Goal: Use online tool/utility: Use online tool/utility

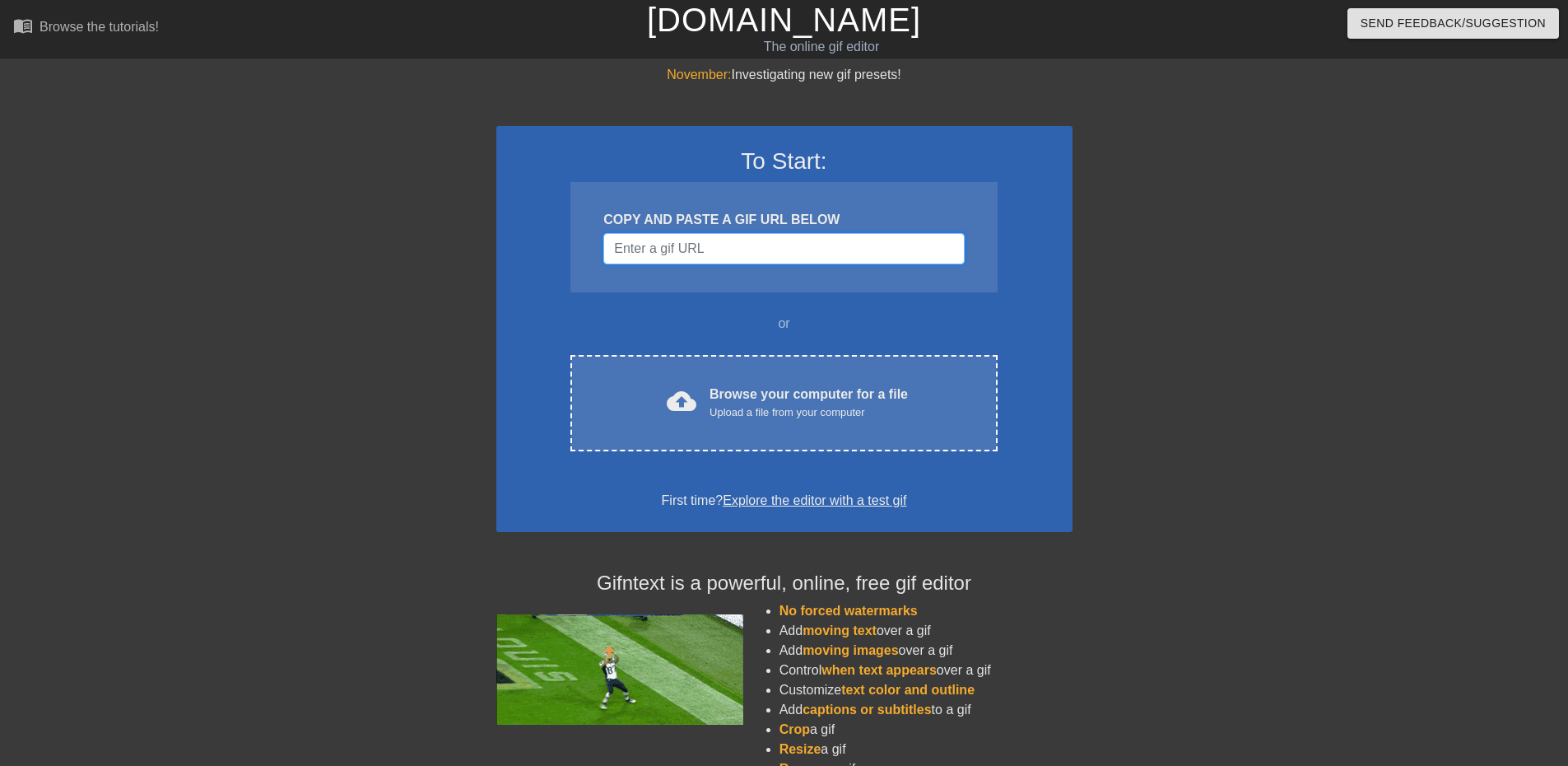
click at [717, 251] on input "Username" at bounding box center [784, 249] width 361 height 31
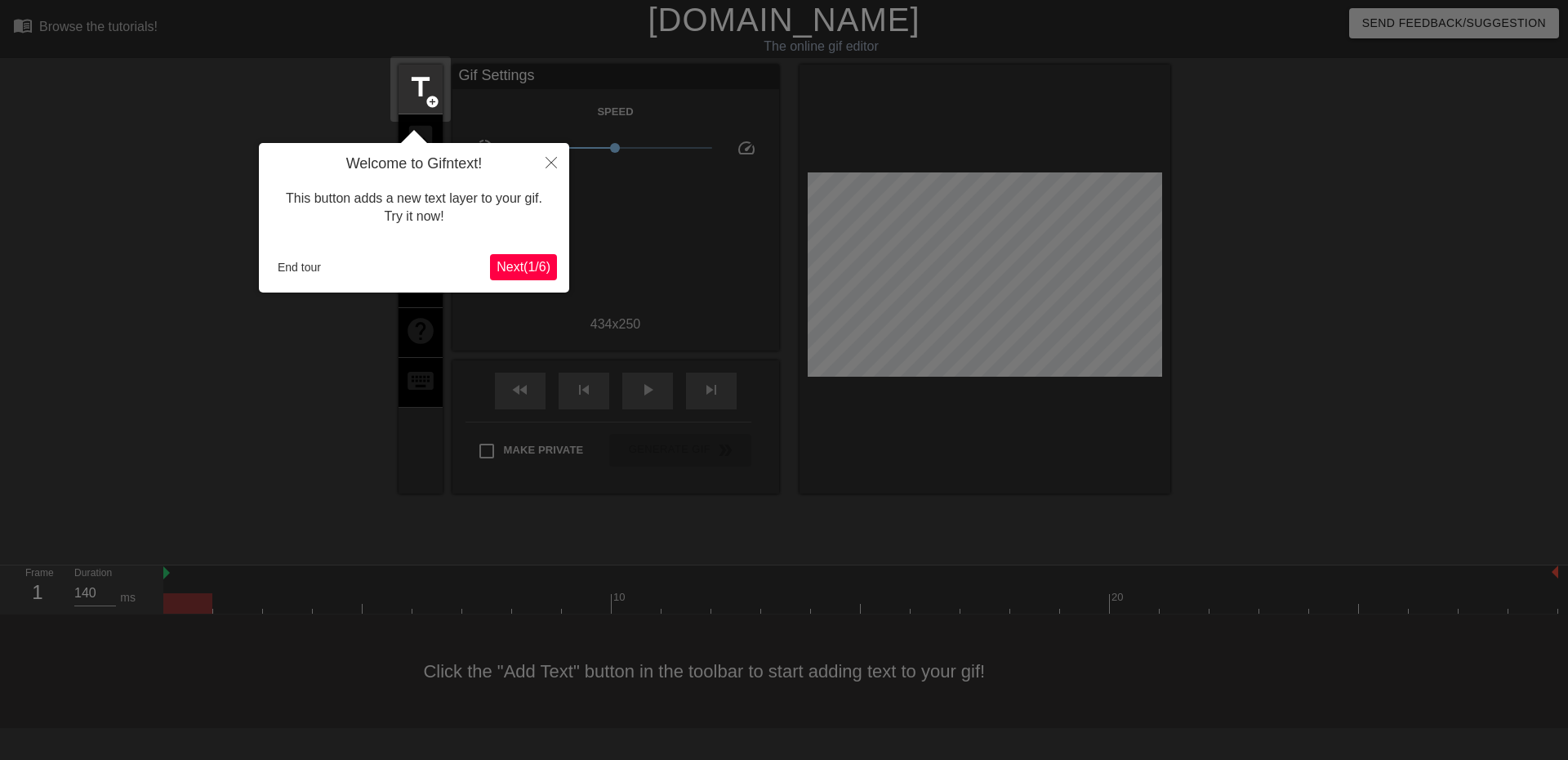
click at [508, 270] on span "Next ( 1 / 6 )" at bounding box center [523, 267] width 54 height 14
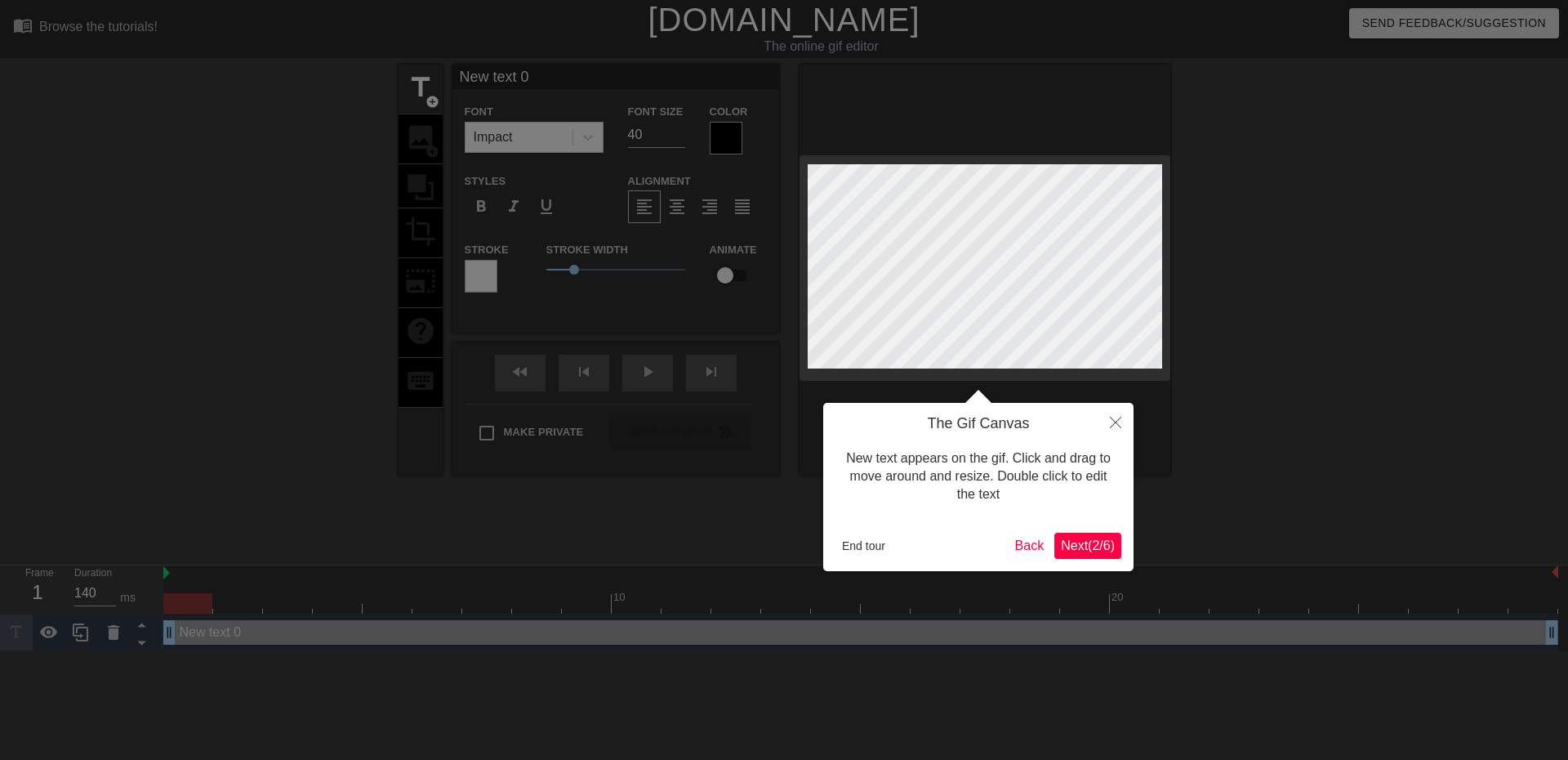
click at [1095, 543] on span "Next ( 2 / 6 )" at bounding box center [1088, 545] width 54 height 14
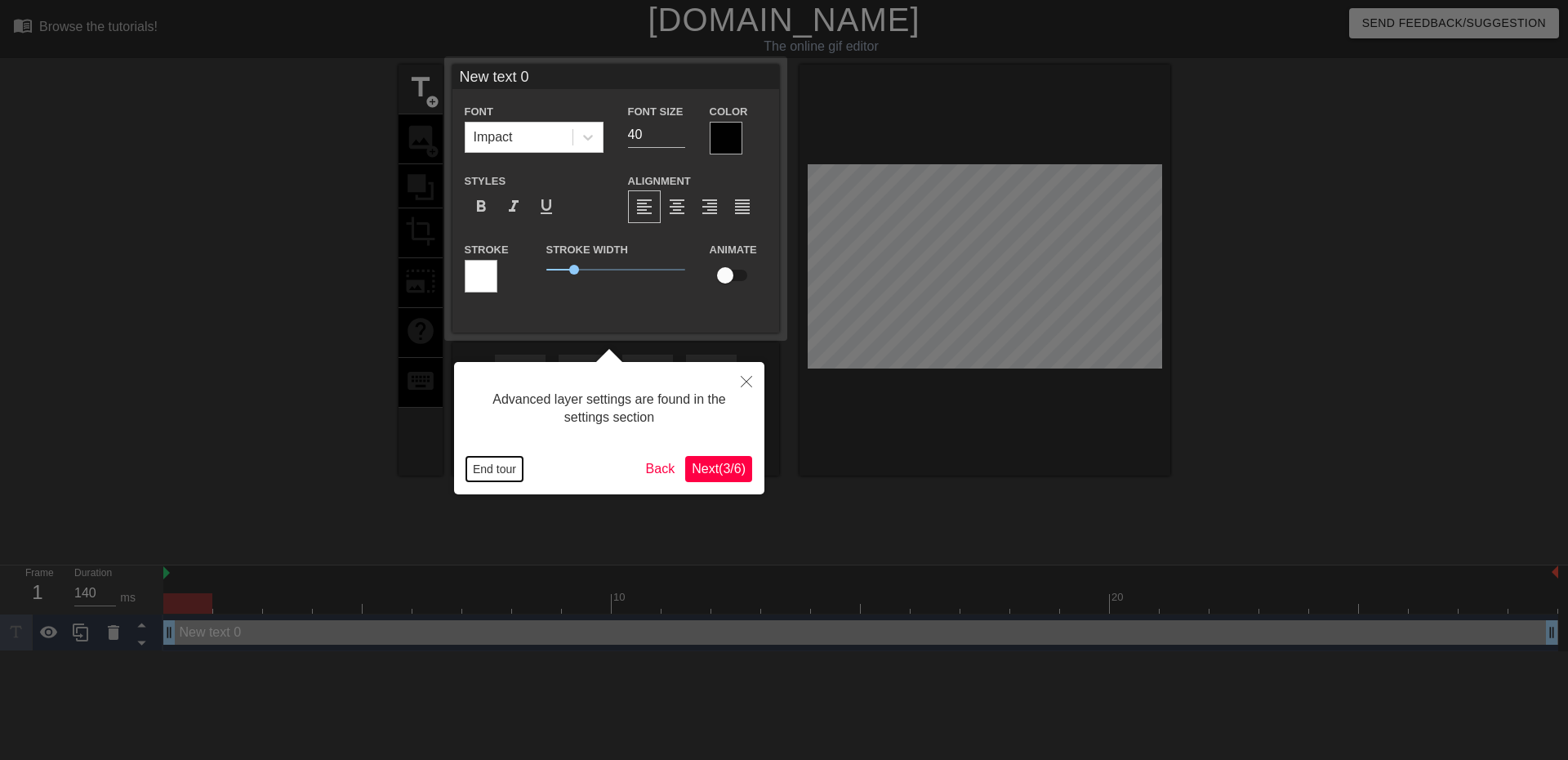
click at [487, 467] on button "End tour" at bounding box center [494, 469] width 57 height 25
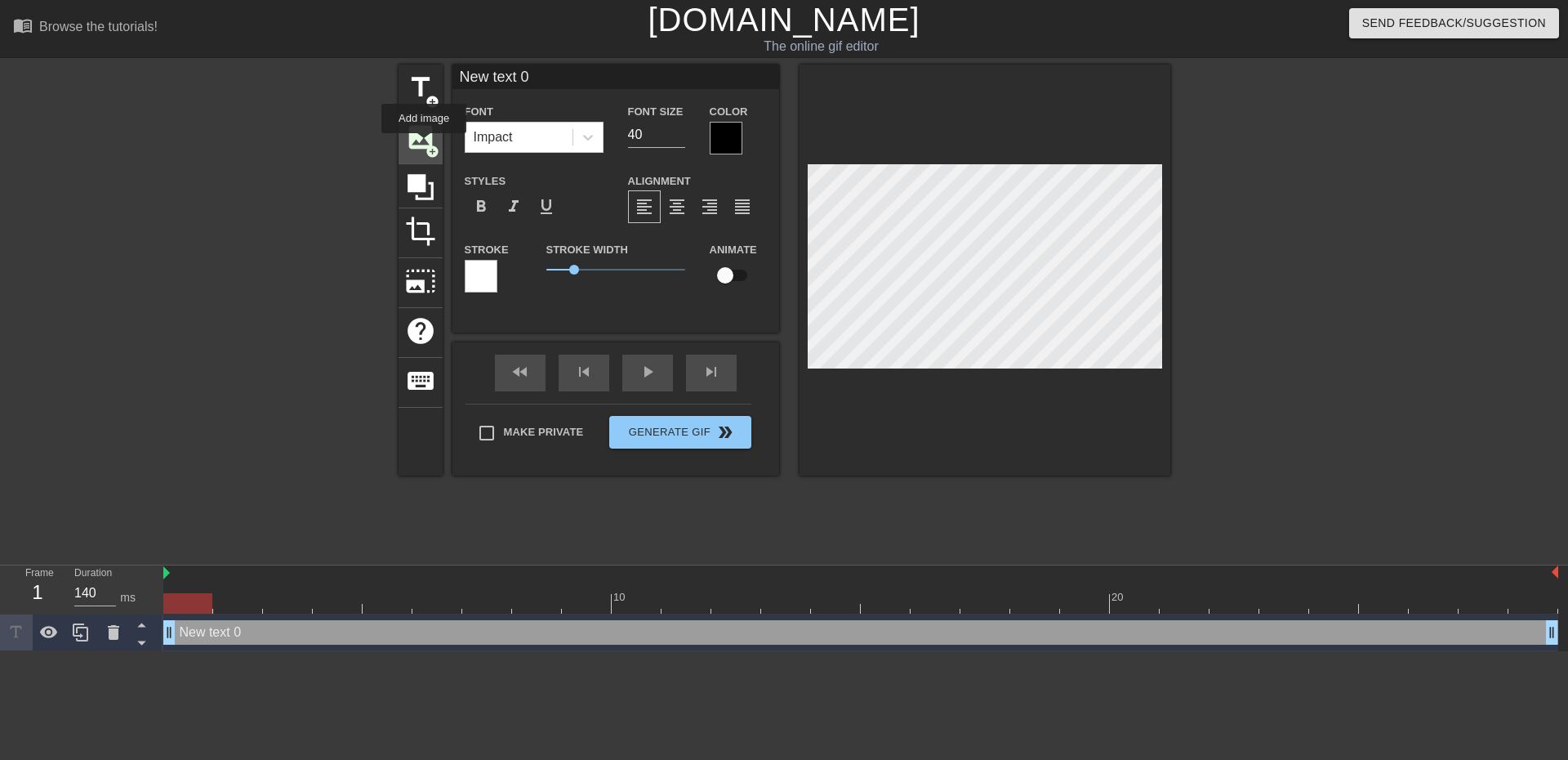
click at [424, 144] on span "image" at bounding box center [421, 137] width 31 height 31
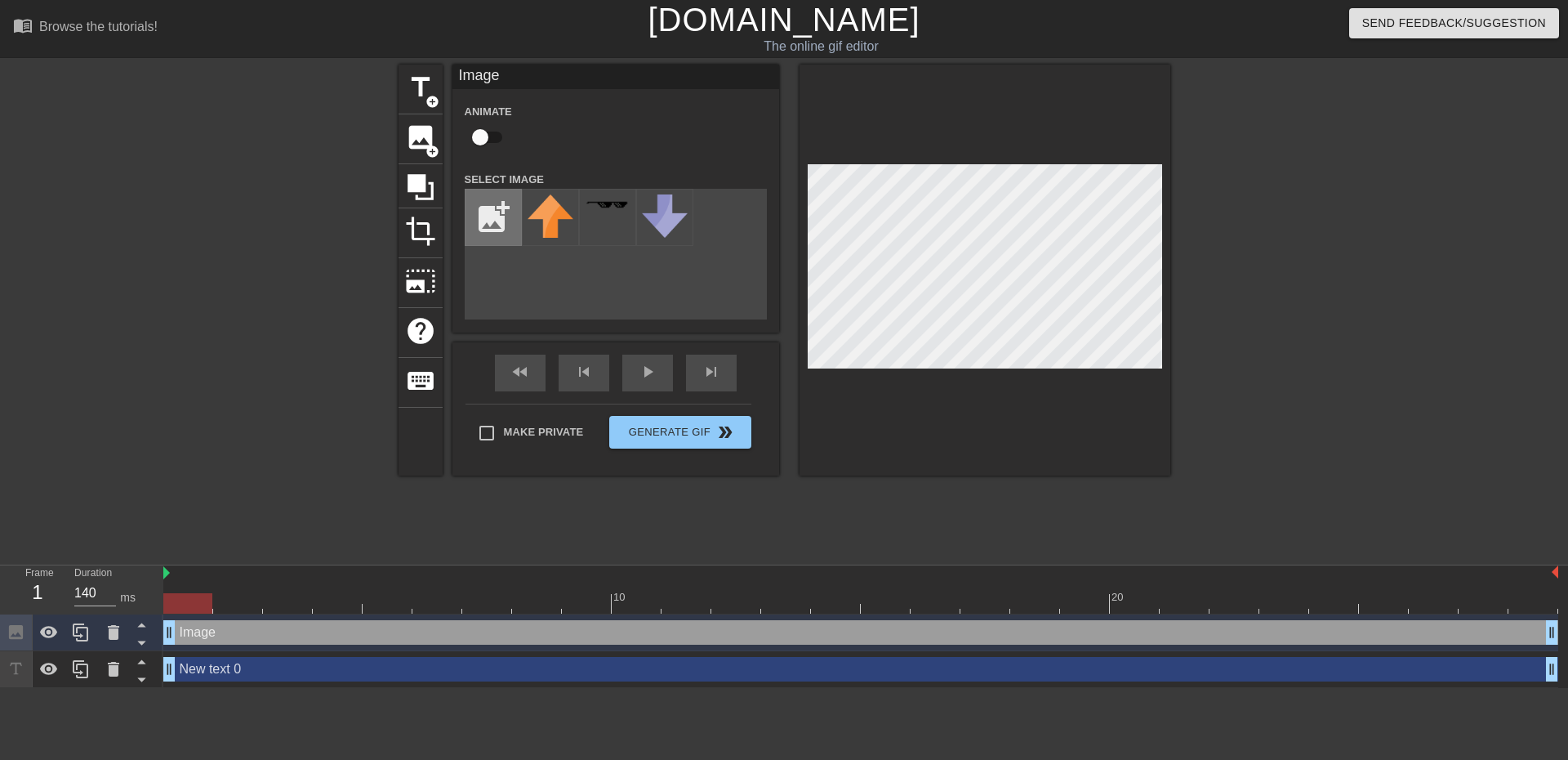
click at [502, 230] on input "file" at bounding box center [493, 217] width 56 height 56
click at [491, 222] on input "file" at bounding box center [493, 217] width 56 height 56
type input "C:\fakepath\R-12478292-1584682338-6795.jpg"
click at [537, 215] on img at bounding box center [551, 217] width 46 height 47
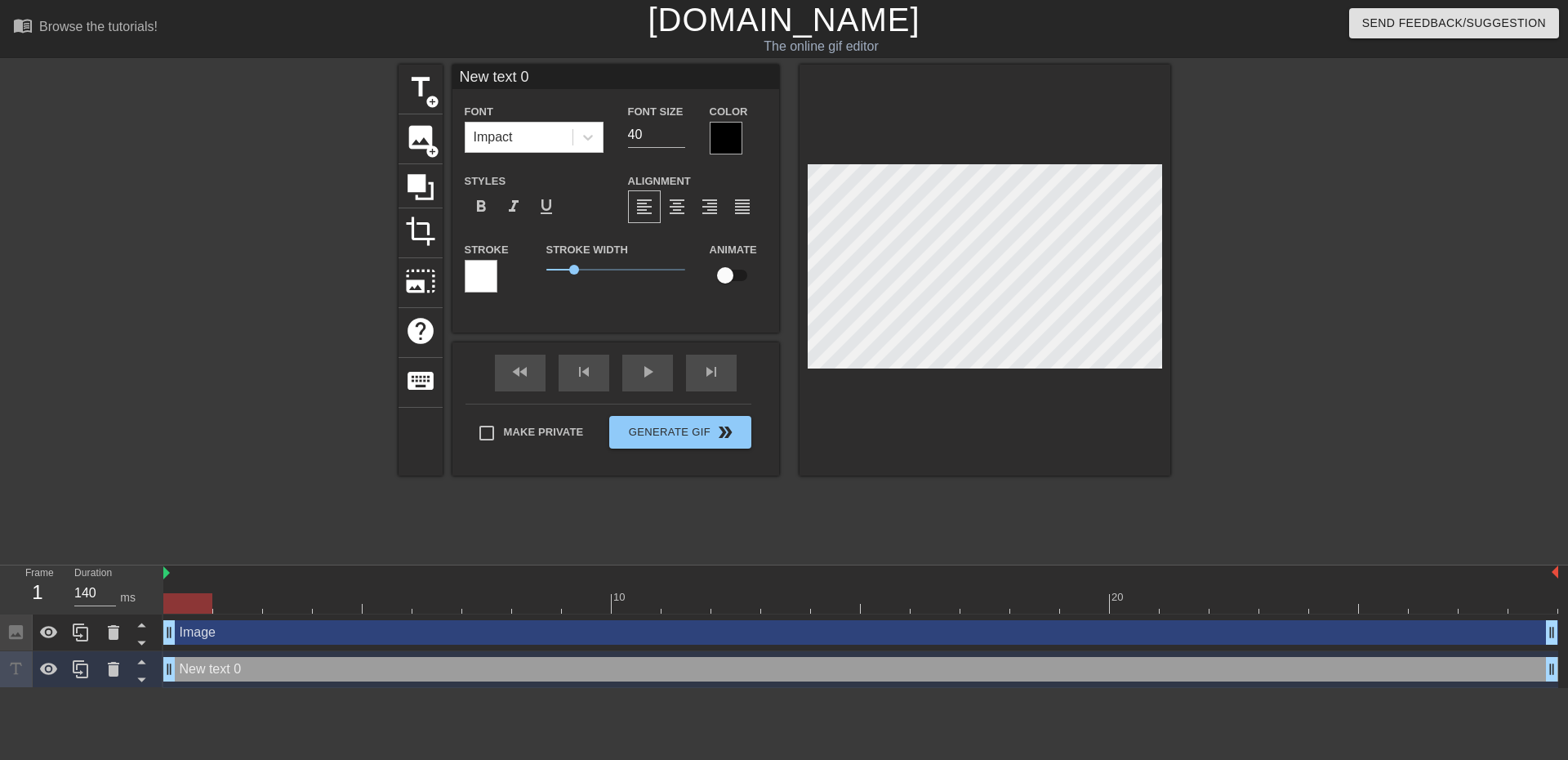
click at [523, 245] on div "title add_circle image add_circle crop photo_size_select_large help keyboard Ne…" at bounding box center [784, 270] width 772 height 411
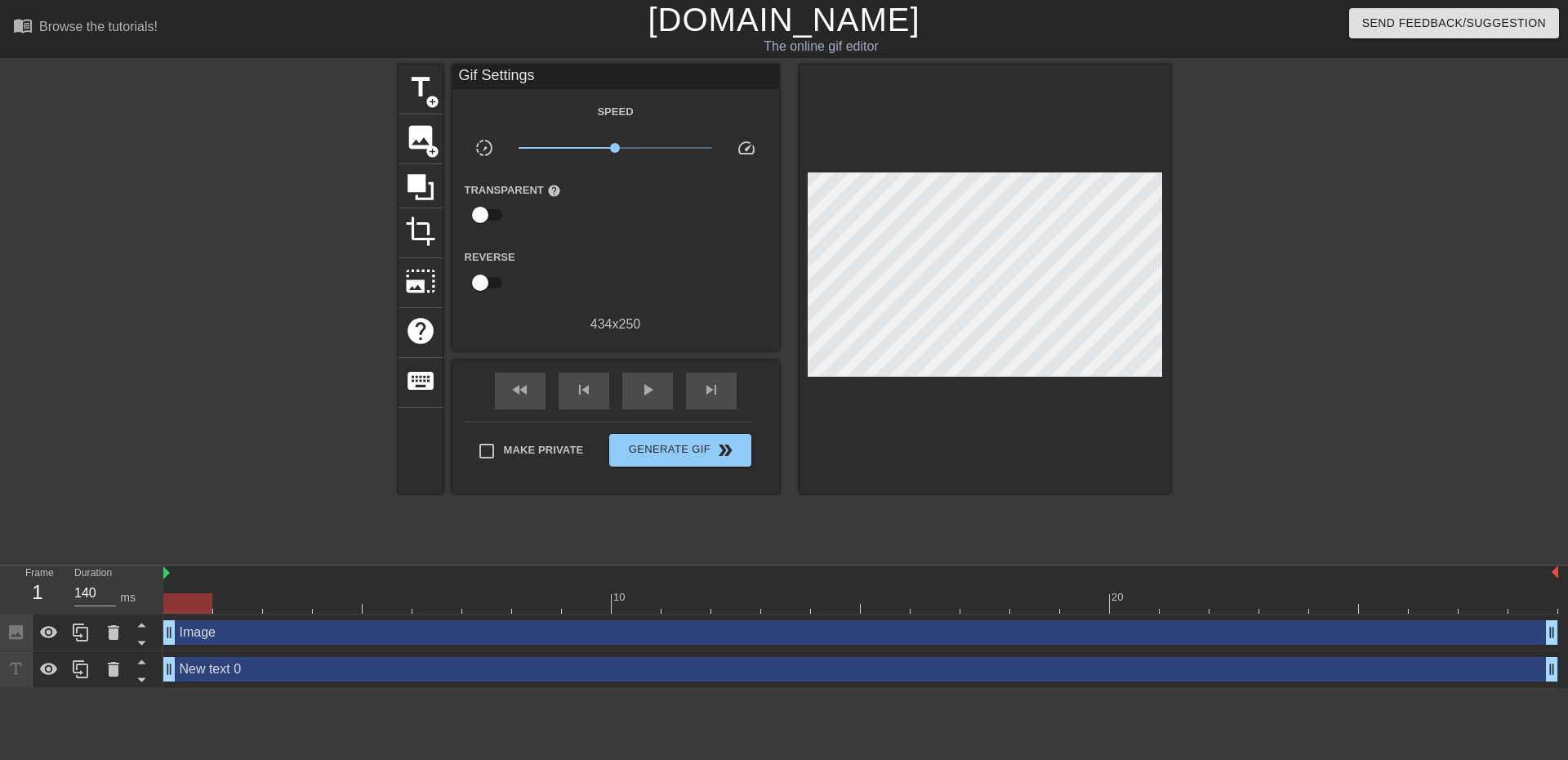
drag, startPoint x: 672, startPoint y: 343, endPoint x: 614, endPoint y: 336, distance: 58.4
click at [614, 336] on div "Gif Settings Speed slow_motion_video x1.00 speed Transparent help Reverse 434 x…" at bounding box center [616, 279] width 327 height 429
click at [639, 388] on span "play_arrow" at bounding box center [647, 390] width 20 height 20
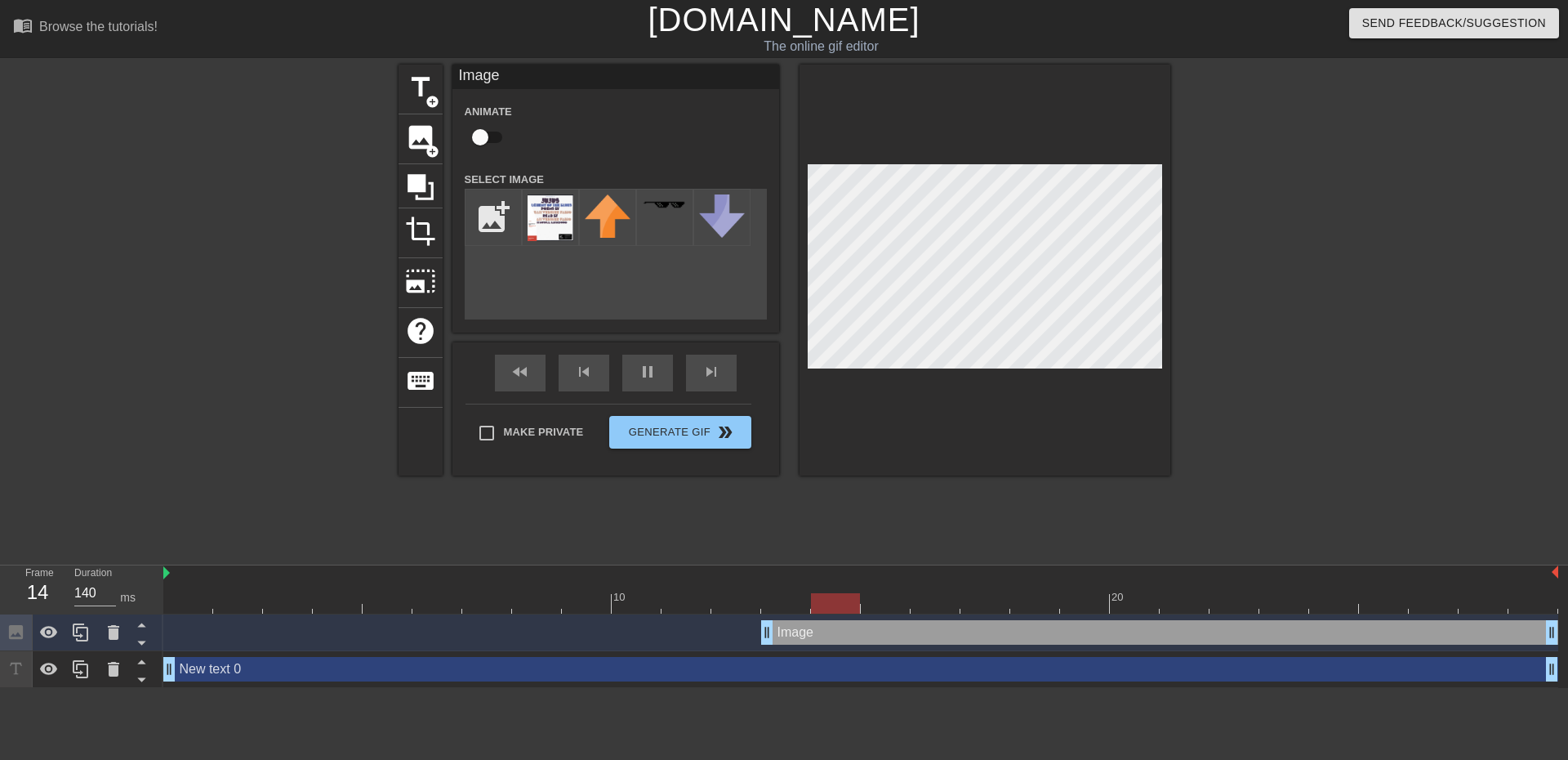
drag, startPoint x: 172, startPoint y: 633, endPoint x: 786, endPoint y: 626, distance: 614.0
click at [638, 367] on div "fast_rewind skip_previous pause skip_next" at bounding box center [615, 373] width 267 height 62
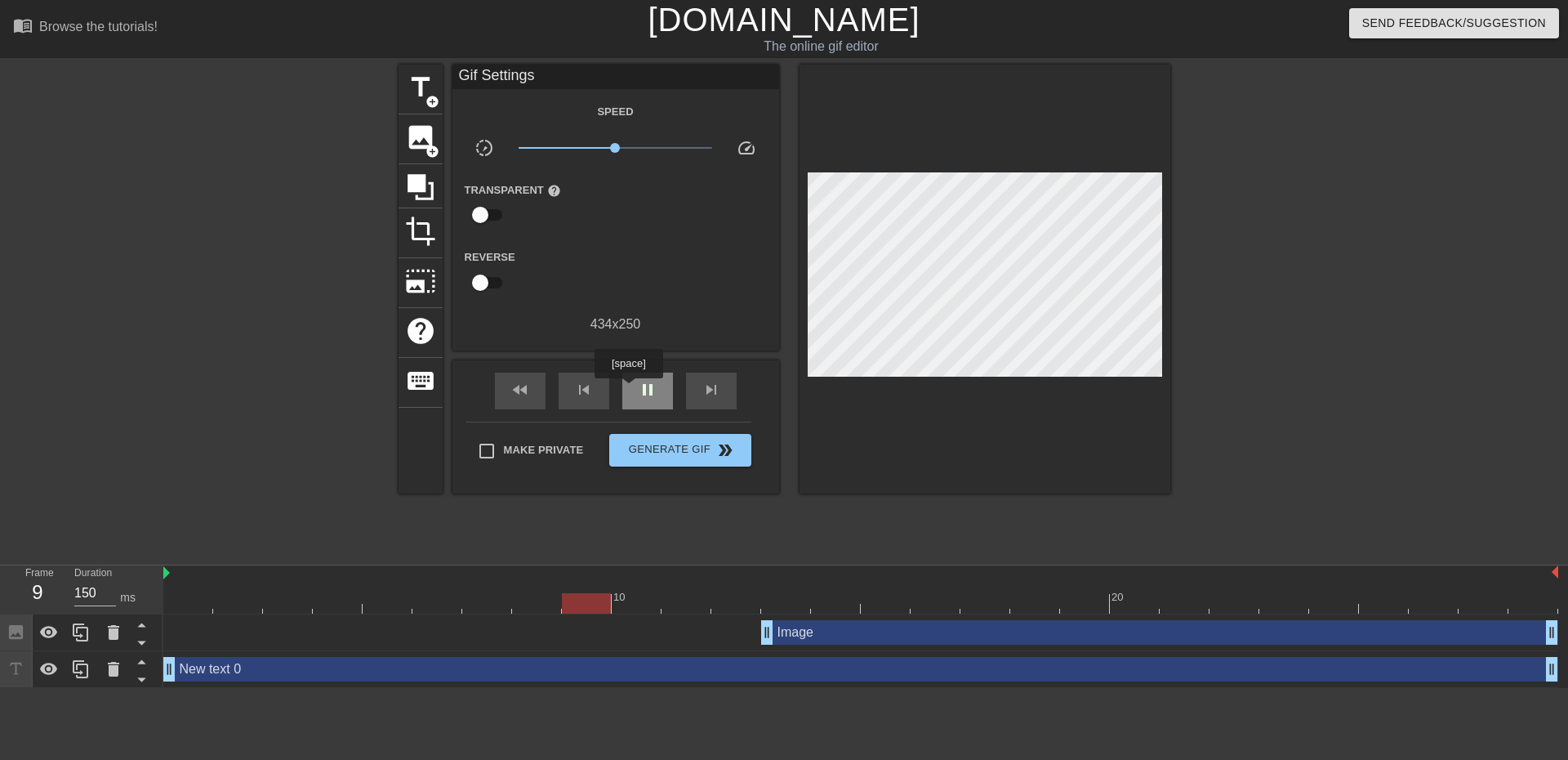
click at [629, 390] on div "pause" at bounding box center [648, 391] width 51 height 37
drag, startPoint x: 611, startPoint y: 598, endPoint x: 774, endPoint y: 607, distance: 163.2
click at [774, 607] on div at bounding box center [861, 603] width 1395 height 21
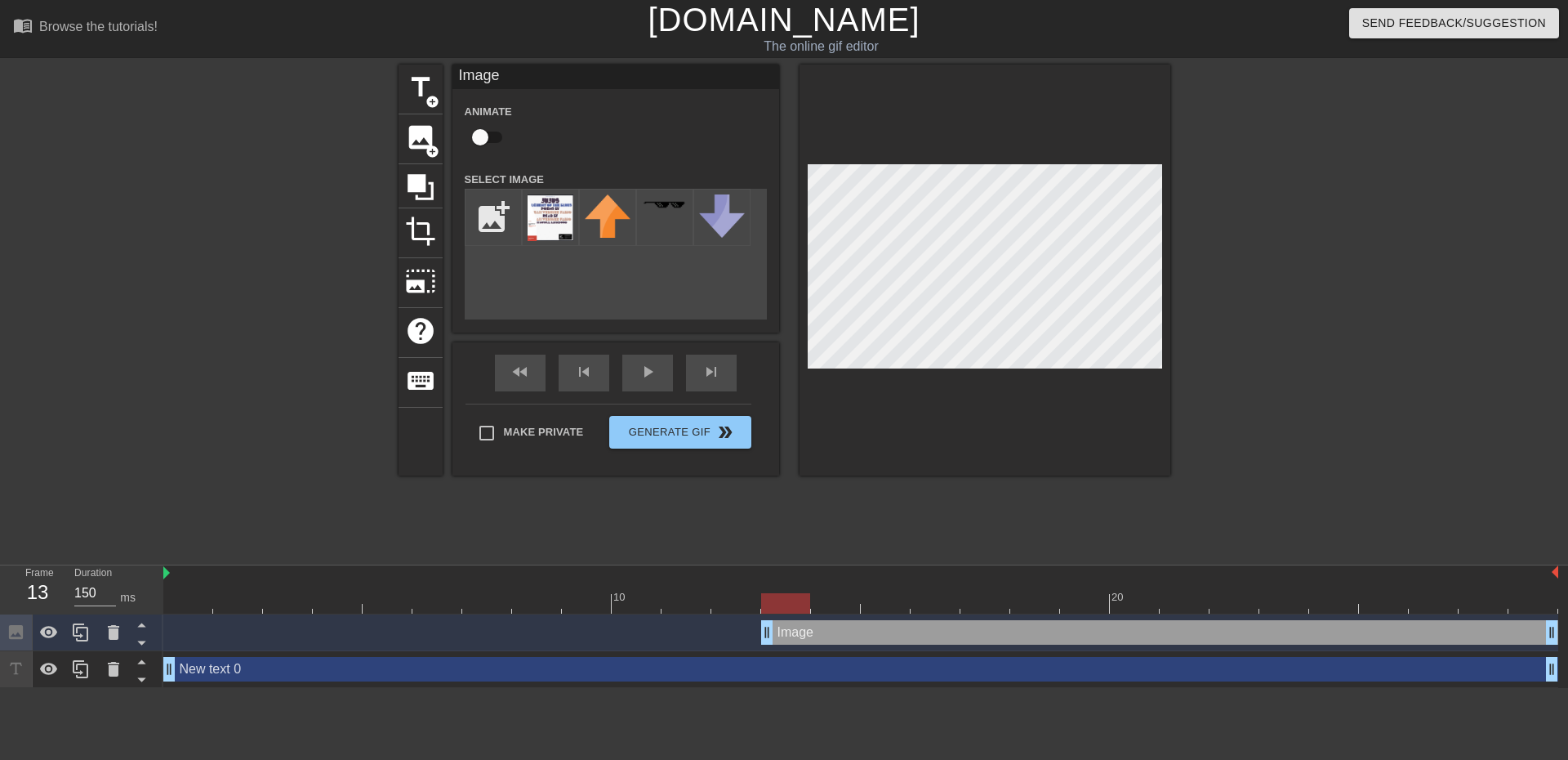
click at [922, 383] on div at bounding box center [985, 270] width 371 height 411
drag, startPoint x: 781, startPoint y: 602, endPoint x: 1419, endPoint y: 643, distance: 639.3
click at [1419, 643] on div "10 20 Image drag_handle drag_handle New text 0 drag_handle drag_handle" at bounding box center [866, 626] width 1405 height 122
drag, startPoint x: 1423, startPoint y: 606, endPoint x: 1346, endPoint y: 583, distance: 80.4
click at [1346, 583] on div "10 20" at bounding box center [861, 589] width 1395 height 48
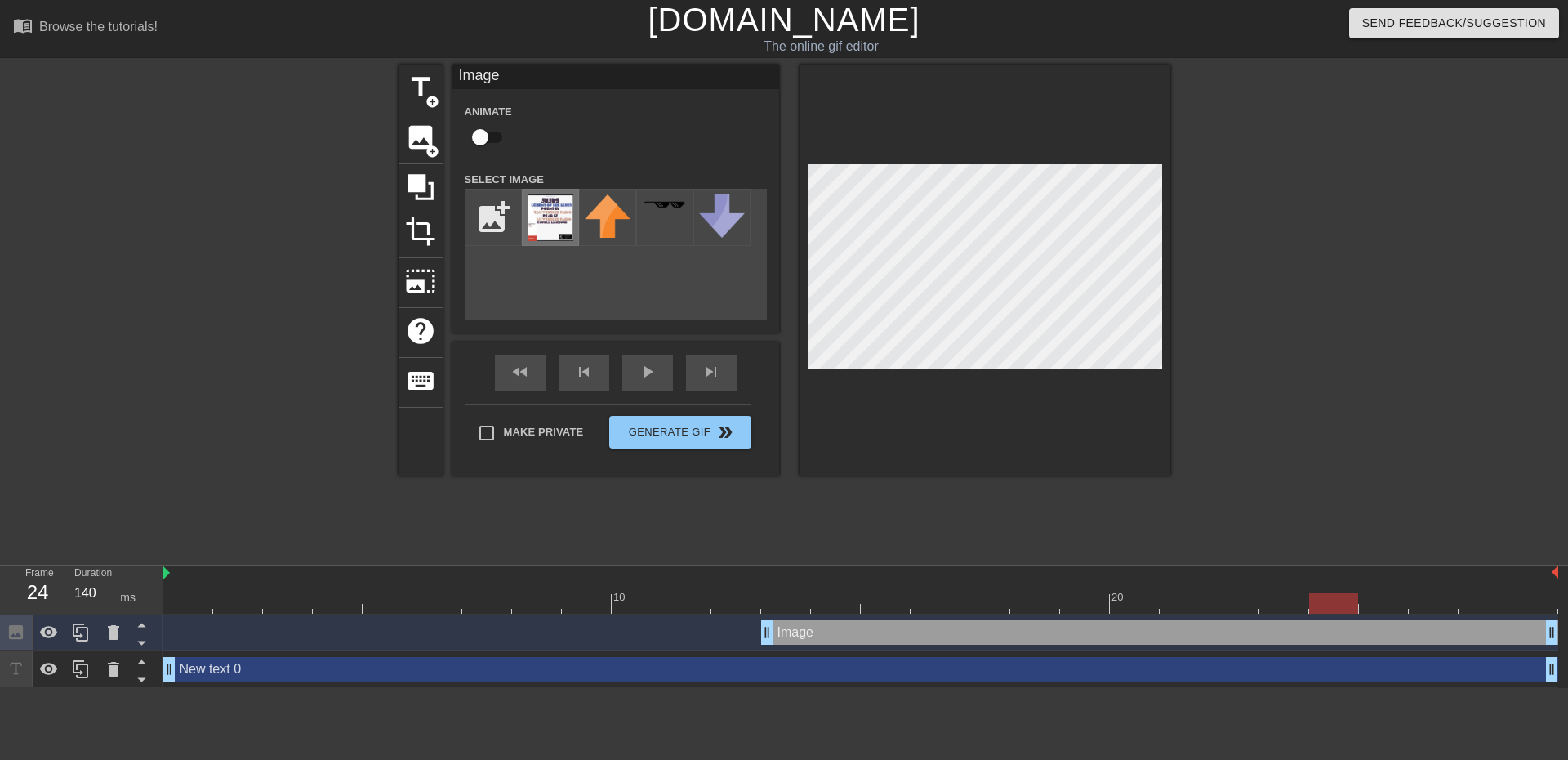
click at [541, 229] on img at bounding box center [551, 217] width 46 height 47
drag, startPoint x: 1547, startPoint y: 634, endPoint x: 1132, endPoint y: 463, distance: 448.8
click at [1418, 630] on div "Image drag_handle drag_handle" at bounding box center [861, 633] width 1395 height 25
click at [974, 405] on div at bounding box center [985, 270] width 371 height 411
click at [20, 638] on icon at bounding box center [16, 632] width 14 height 14
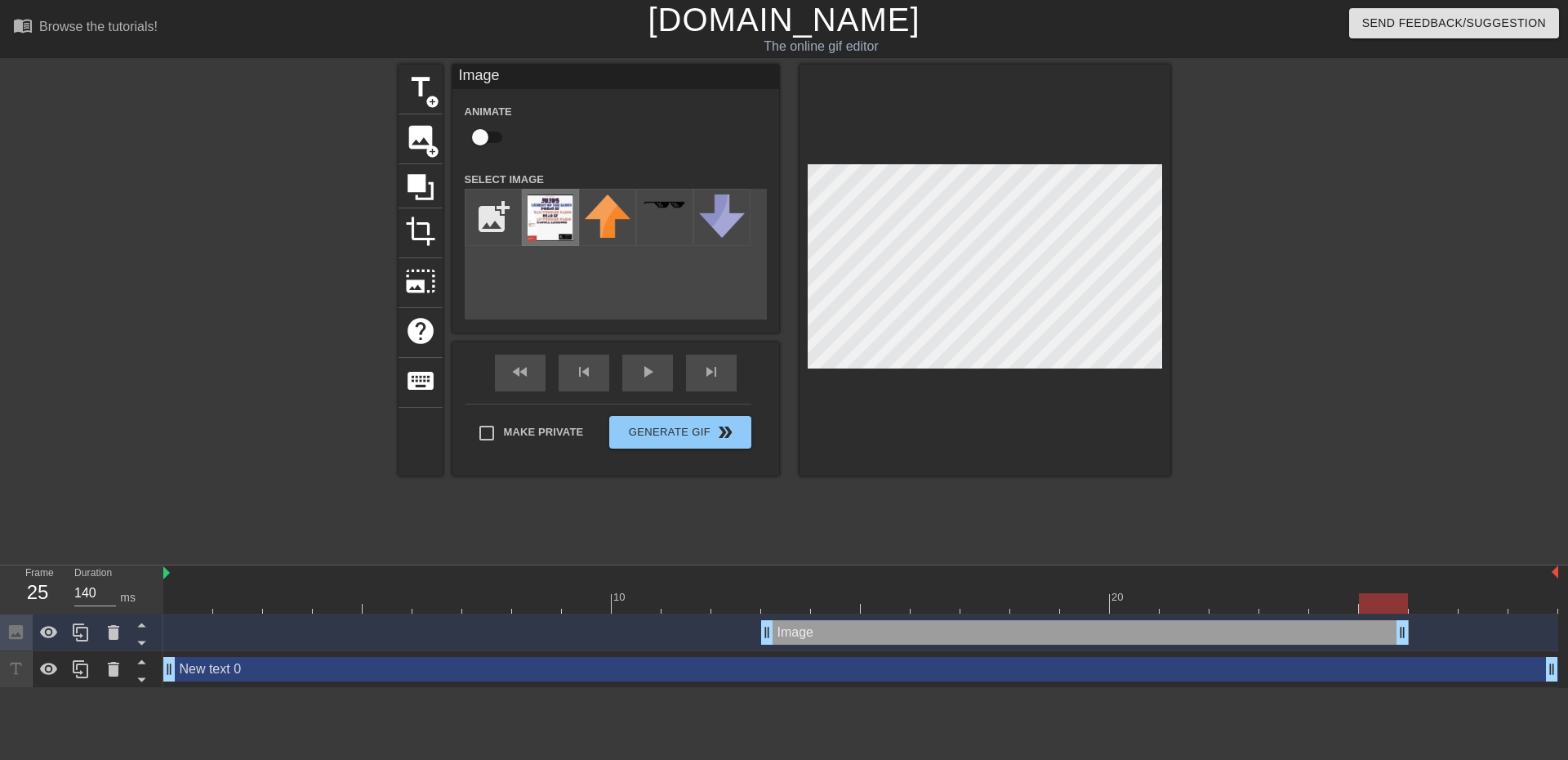
click at [541, 213] on img at bounding box center [551, 217] width 46 height 47
click at [416, 183] on icon at bounding box center [421, 187] width 26 height 26
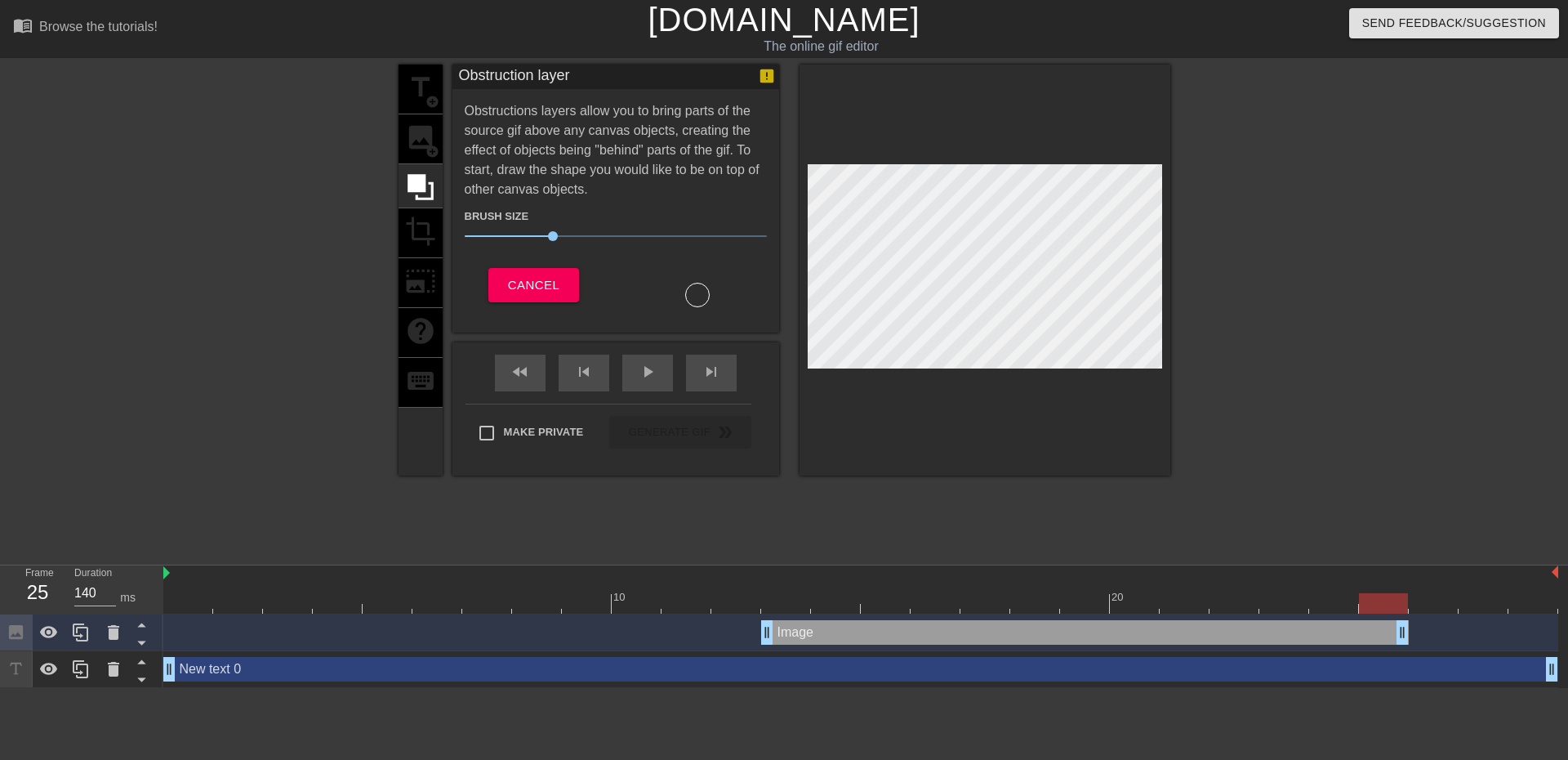
click at [416, 87] on div "title add_circle image add_circle crop photo_size_select_large help keyboard" at bounding box center [421, 270] width 44 height 411
click at [536, 281] on span "Cancel" at bounding box center [533, 285] width 52 height 21
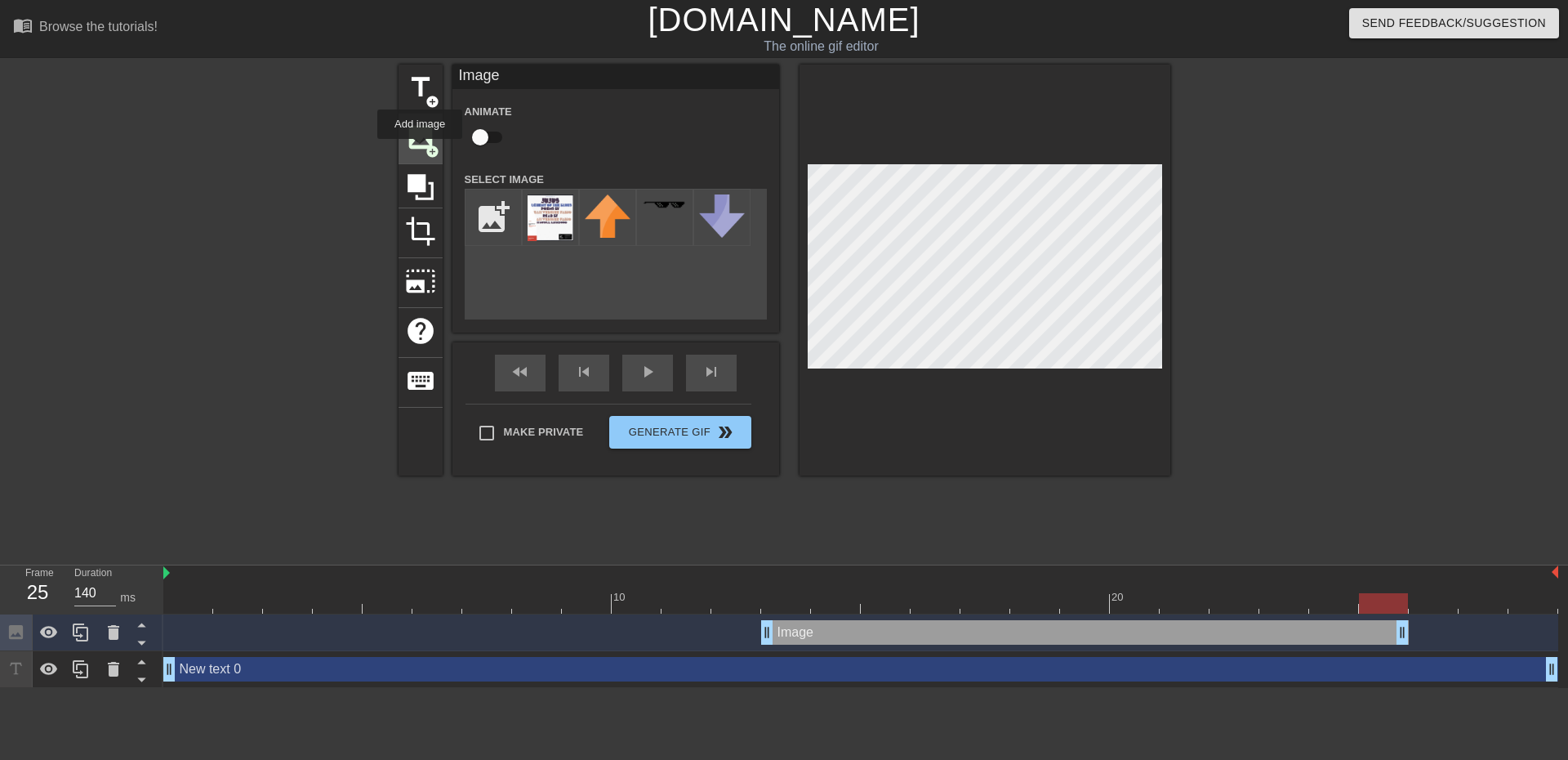
click at [420, 150] on span "image" at bounding box center [421, 137] width 31 height 31
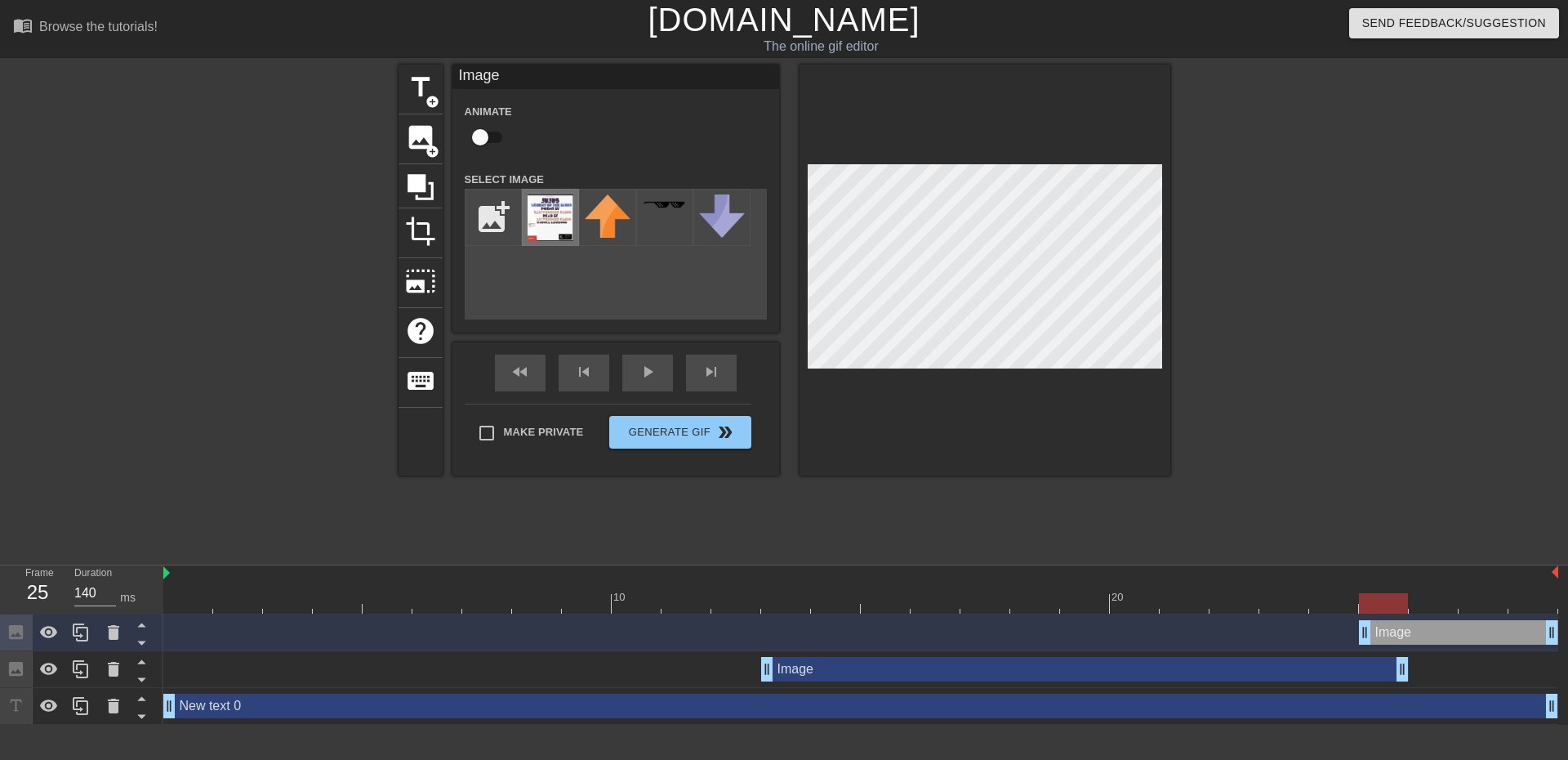
click at [541, 207] on img at bounding box center [551, 217] width 46 height 47
drag, startPoint x: 1388, startPoint y: 608, endPoint x: 210, endPoint y: 610, distance: 1178.0
click at [208, 613] on div at bounding box center [188, 603] width 49 height 21
click at [558, 216] on img at bounding box center [551, 217] width 46 height 47
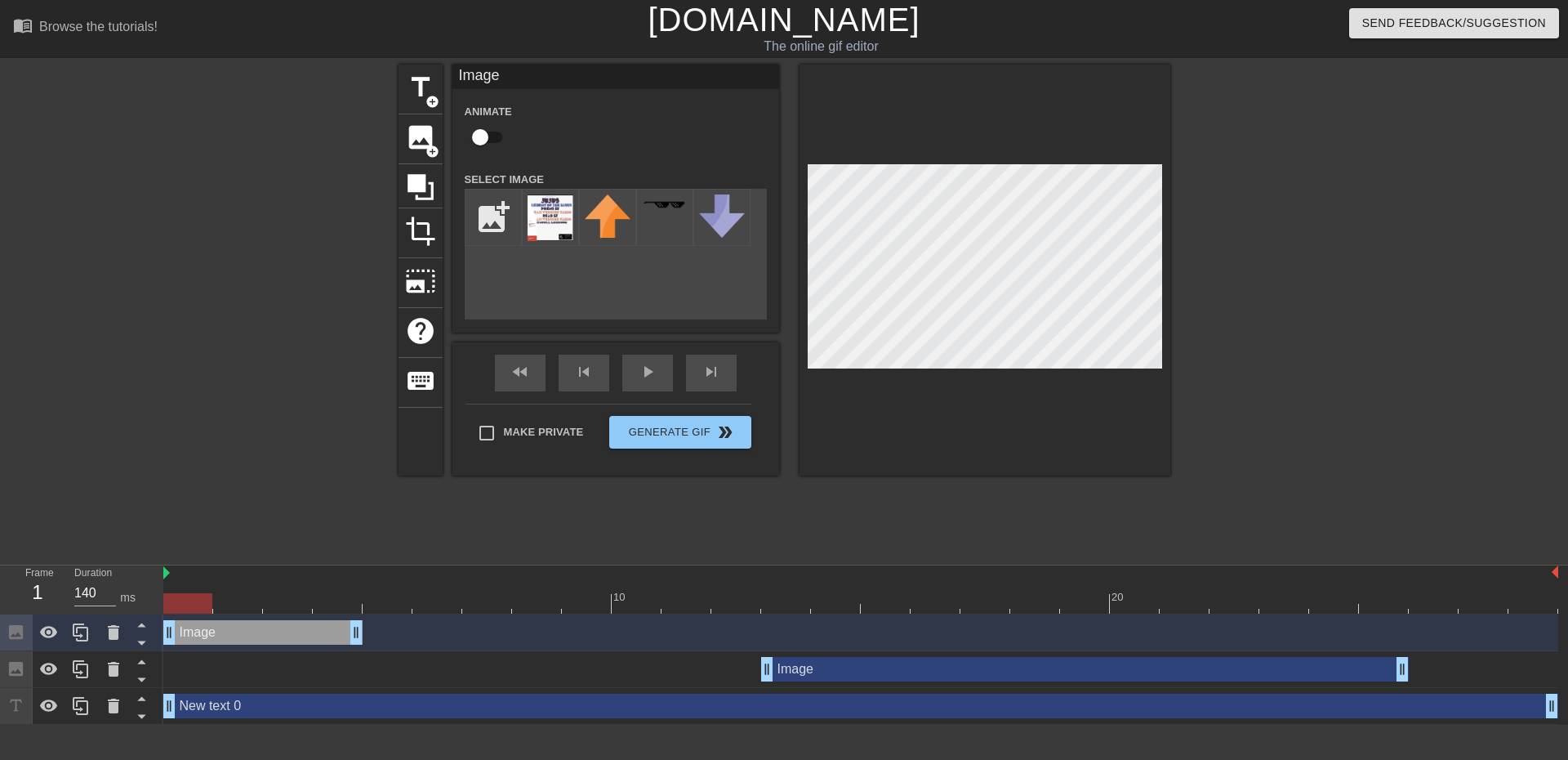
drag, startPoint x: 1478, startPoint y: 635, endPoint x: 236, endPoint y: 625, distance: 1242.0
click at [241, 629] on div "Image drag_handle drag_handle" at bounding box center [263, 633] width 199 height 25
drag, startPoint x: 176, startPoint y: 601, endPoint x: 292, endPoint y: 608, distance: 116.2
click at [292, 608] on div at bounding box center [288, 603] width 49 height 21
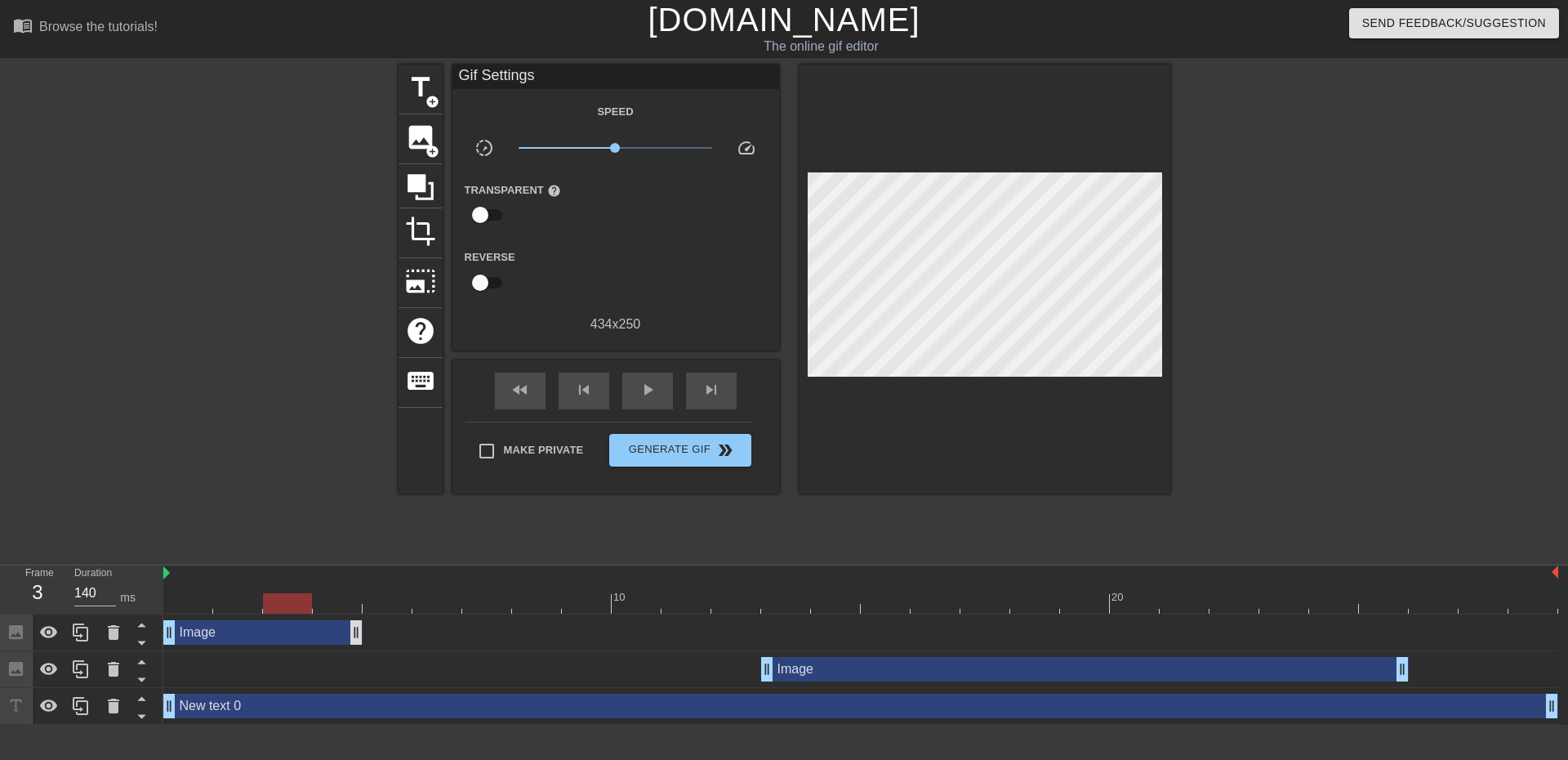
click at [359, 638] on div "Image drag_handle drag_handle" at bounding box center [861, 633] width 1395 height 25
drag, startPoint x: 359, startPoint y: 636, endPoint x: 320, endPoint y: 636, distance: 39.0
click at [320, 636] on div "Image drag_handle drag_handle" at bounding box center [861, 633] width 1395 height 25
click at [194, 600] on div at bounding box center [861, 603] width 1395 height 21
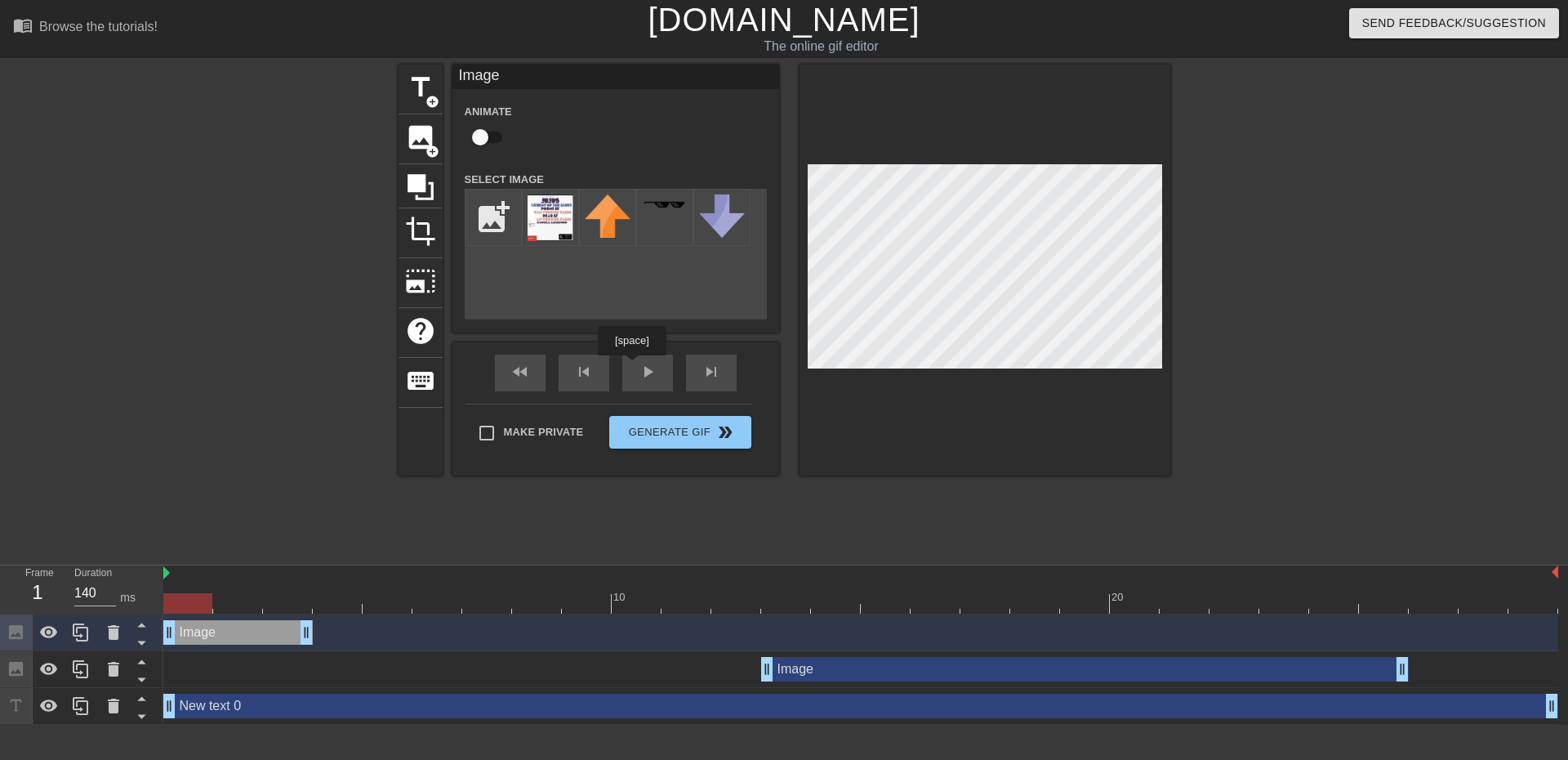
click at [635, 367] on div "fast_rewind skip_previous play_arrow skip_next" at bounding box center [615, 373] width 267 height 62
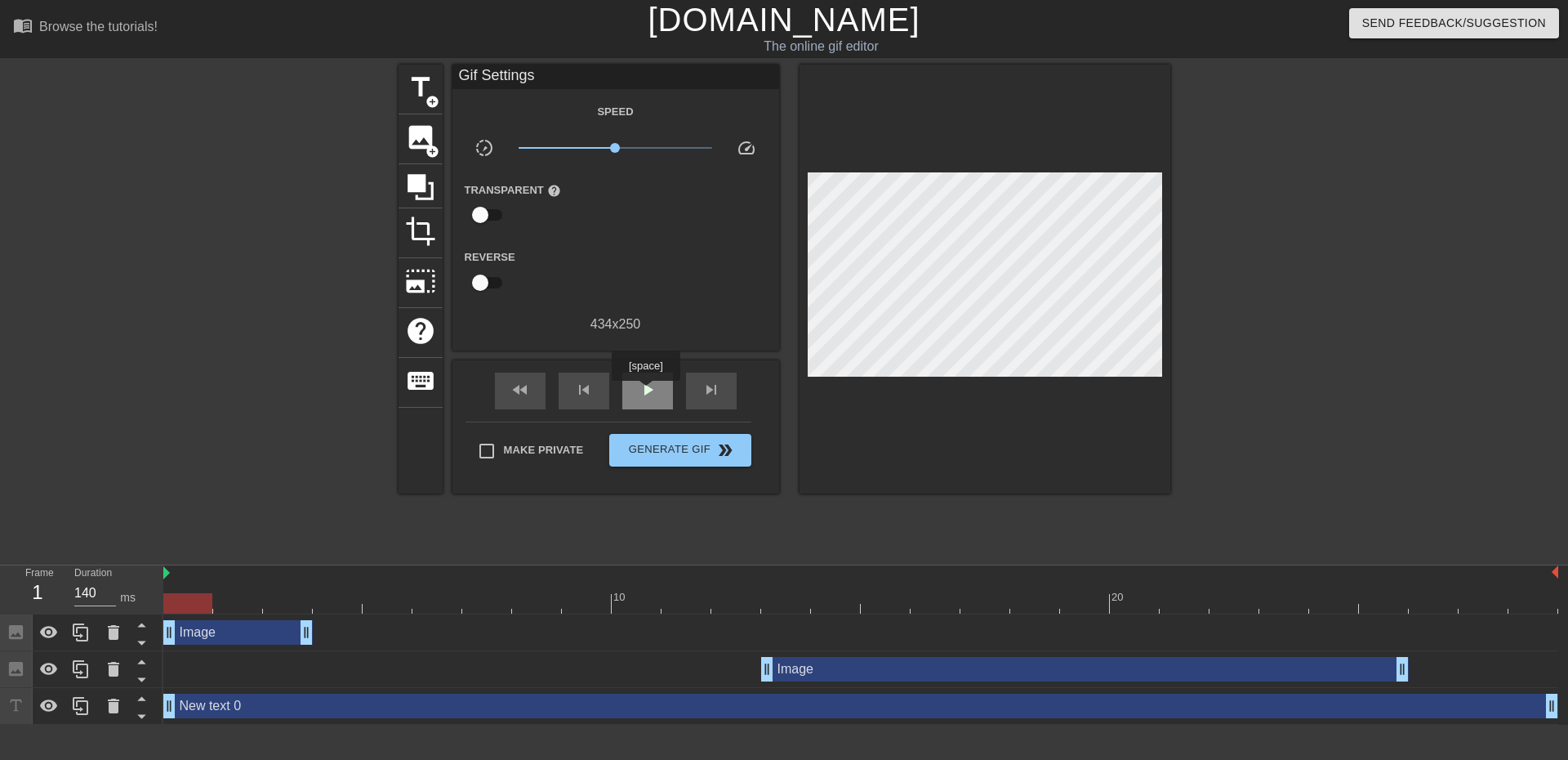
click at [645, 392] on span "play_arrow" at bounding box center [647, 390] width 20 height 20
click at [644, 392] on span "pause" at bounding box center [647, 390] width 20 height 20
drag, startPoint x: 766, startPoint y: 675, endPoint x: 727, endPoint y: 675, distance: 39.0
click at [190, 605] on div at bounding box center [861, 603] width 1395 height 21
click at [656, 383] on span "play_arrow" at bounding box center [647, 390] width 20 height 20
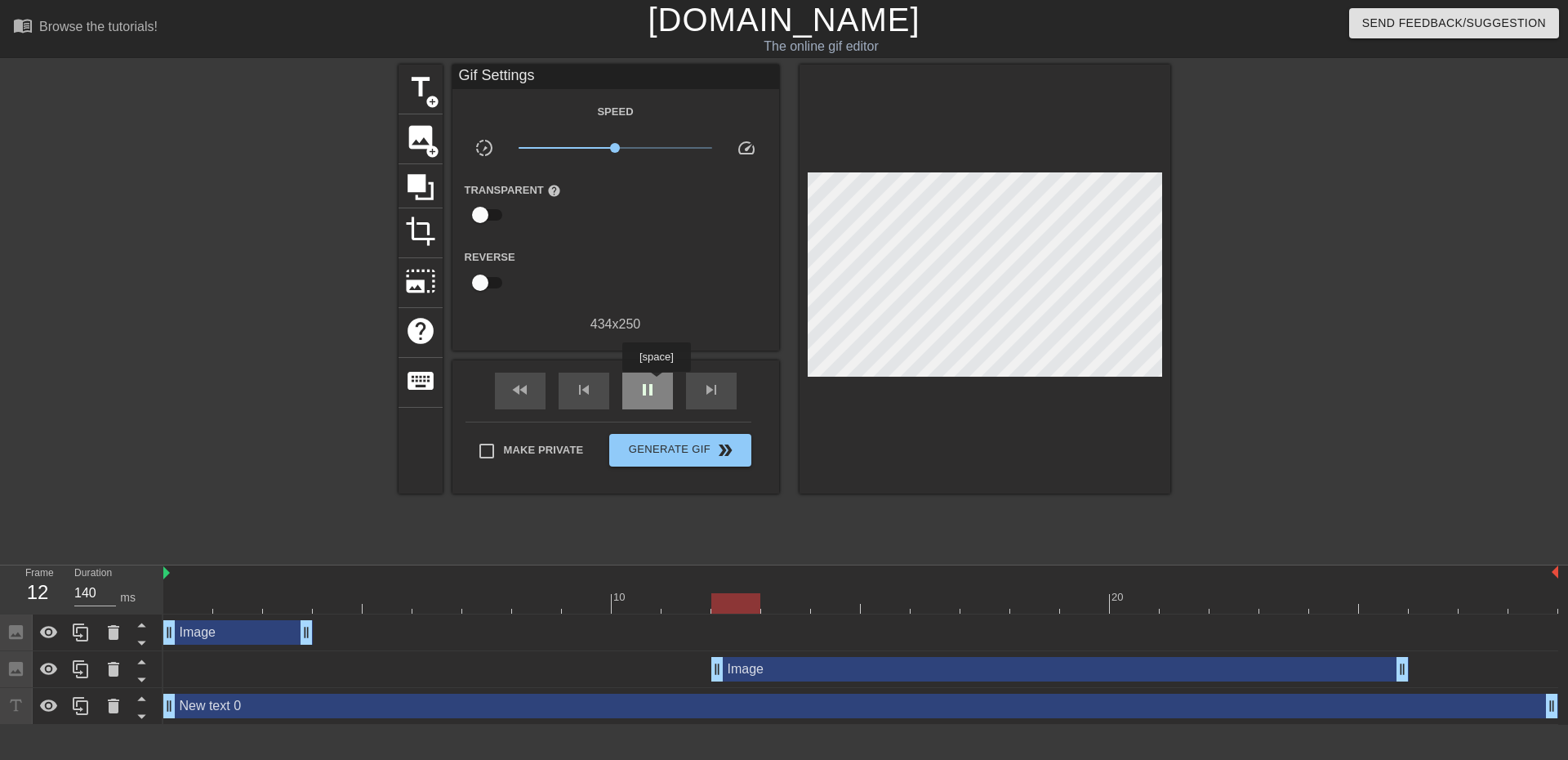
click at [656, 383] on span "pause" at bounding box center [647, 390] width 20 height 20
click at [425, 139] on span "image" at bounding box center [421, 137] width 31 height 31
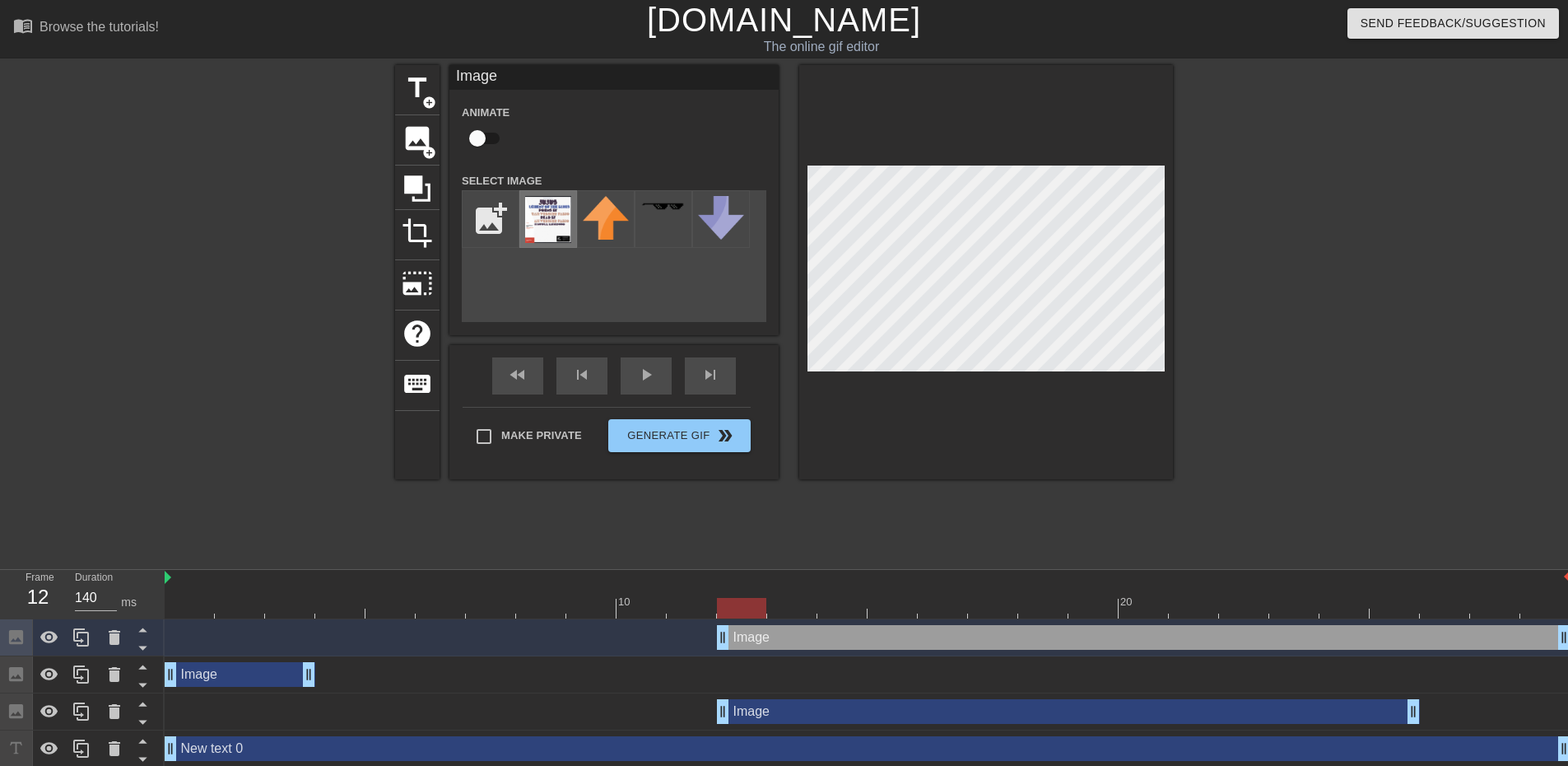
click at [540, 221] on img at bounding box center [548, 219] width 46 height 47
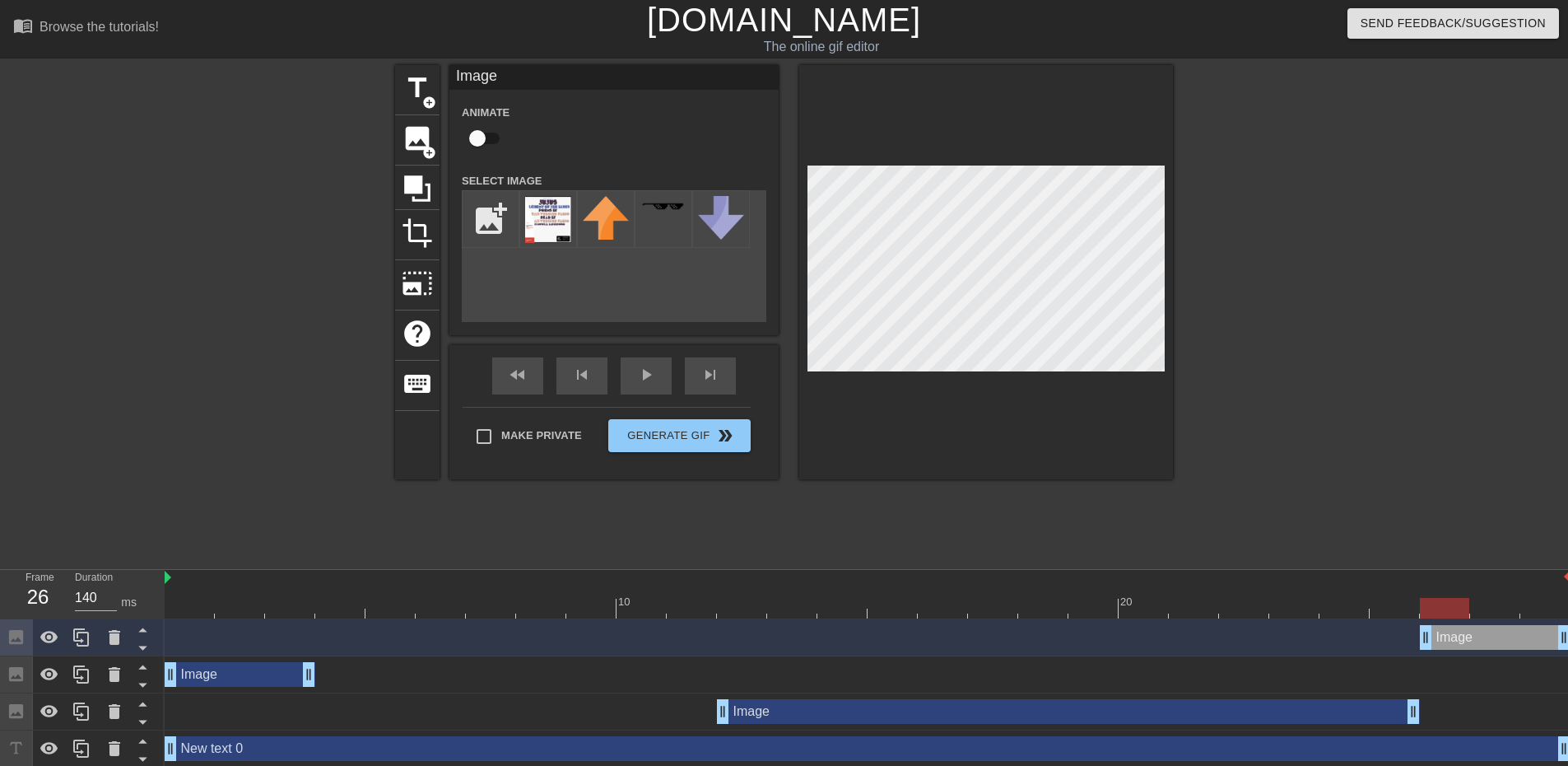
drag, startPoint x: 718, startPoint y: 639, endPoint x: 1426, endPoint y: 675, distance: 708.9
click at [1426, 675] on div "Image drag_handle drag_handle Image drag_handle drag_handle Image drag_handle d…" at bounding box center [866, 693] width 1403 height 148
click at [1477, 606] on div at bounding box center [868, 608] width 1406 height 21
click at [1526, 600] on div at bounding box center [868, 608] width 1406 height 21
click at [172, 606] on div at bounding box center [868, 608] width 1406 height 21
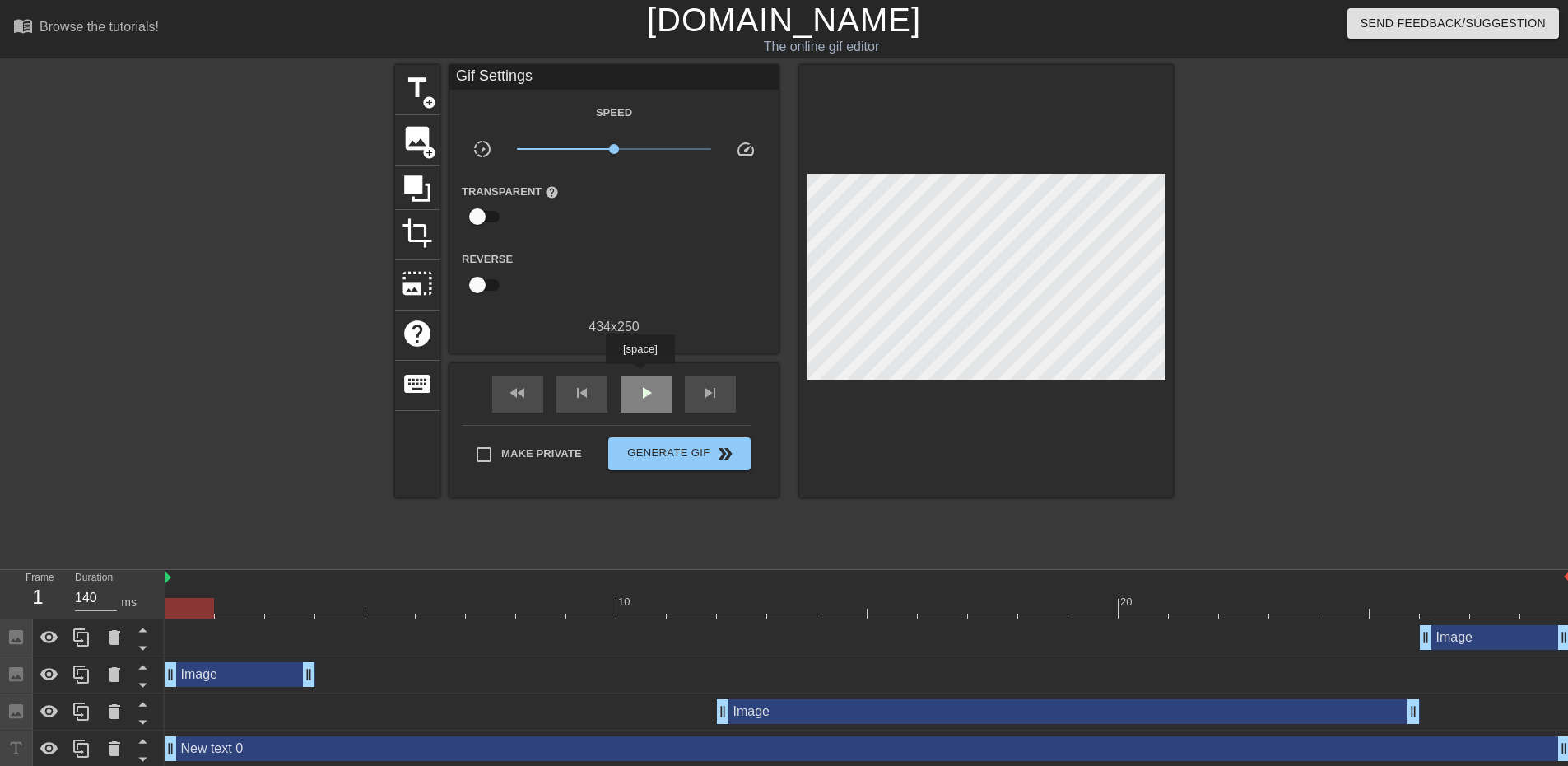
click at [640, 376] on div "play_arrow" at bounding box center [647, 394] width 51 height 37
type input "140"
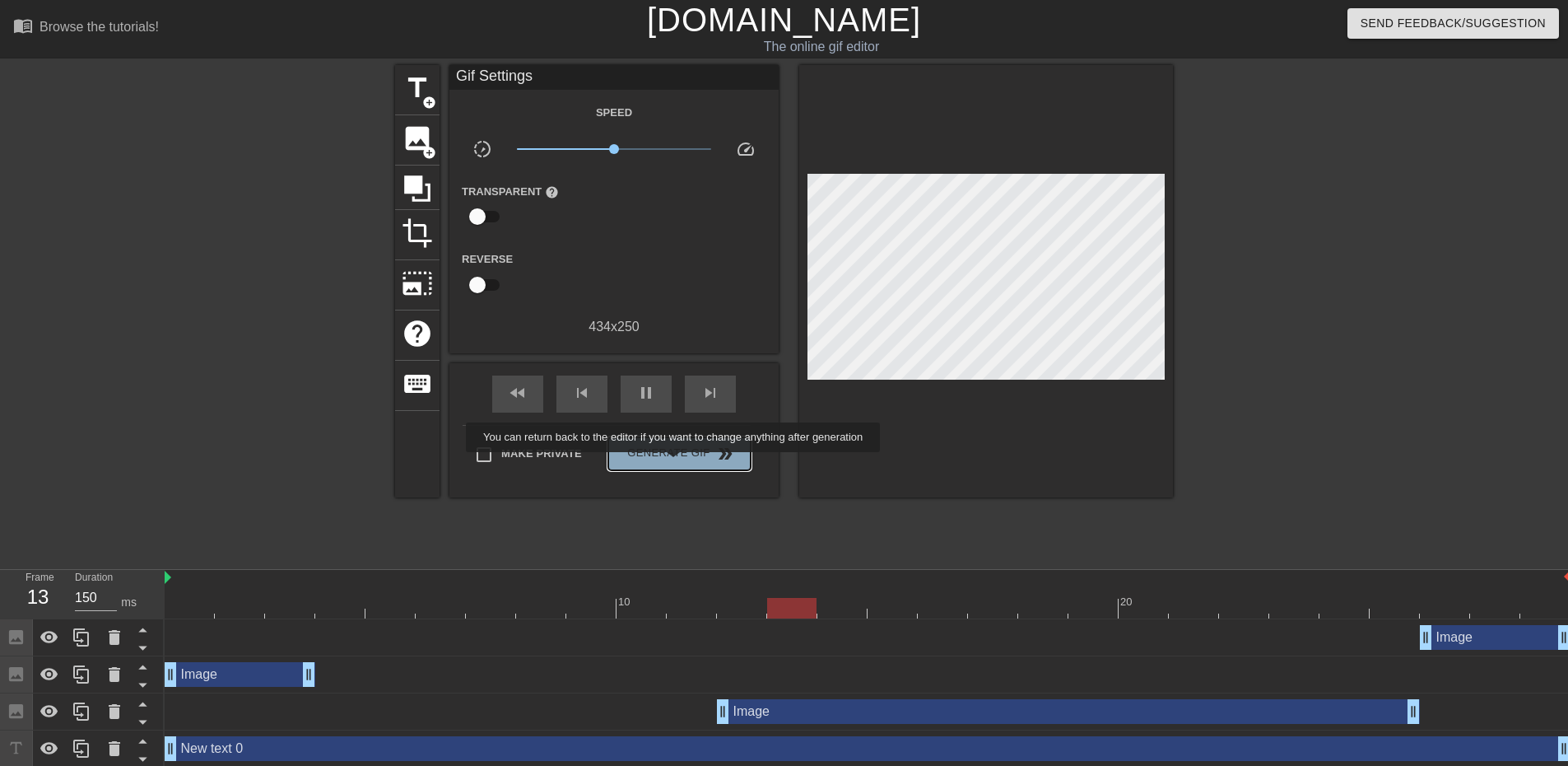
click at [675, 463] on button "Generate Gif double_arrow" at bounding box center [680, 454] width 142 height 33
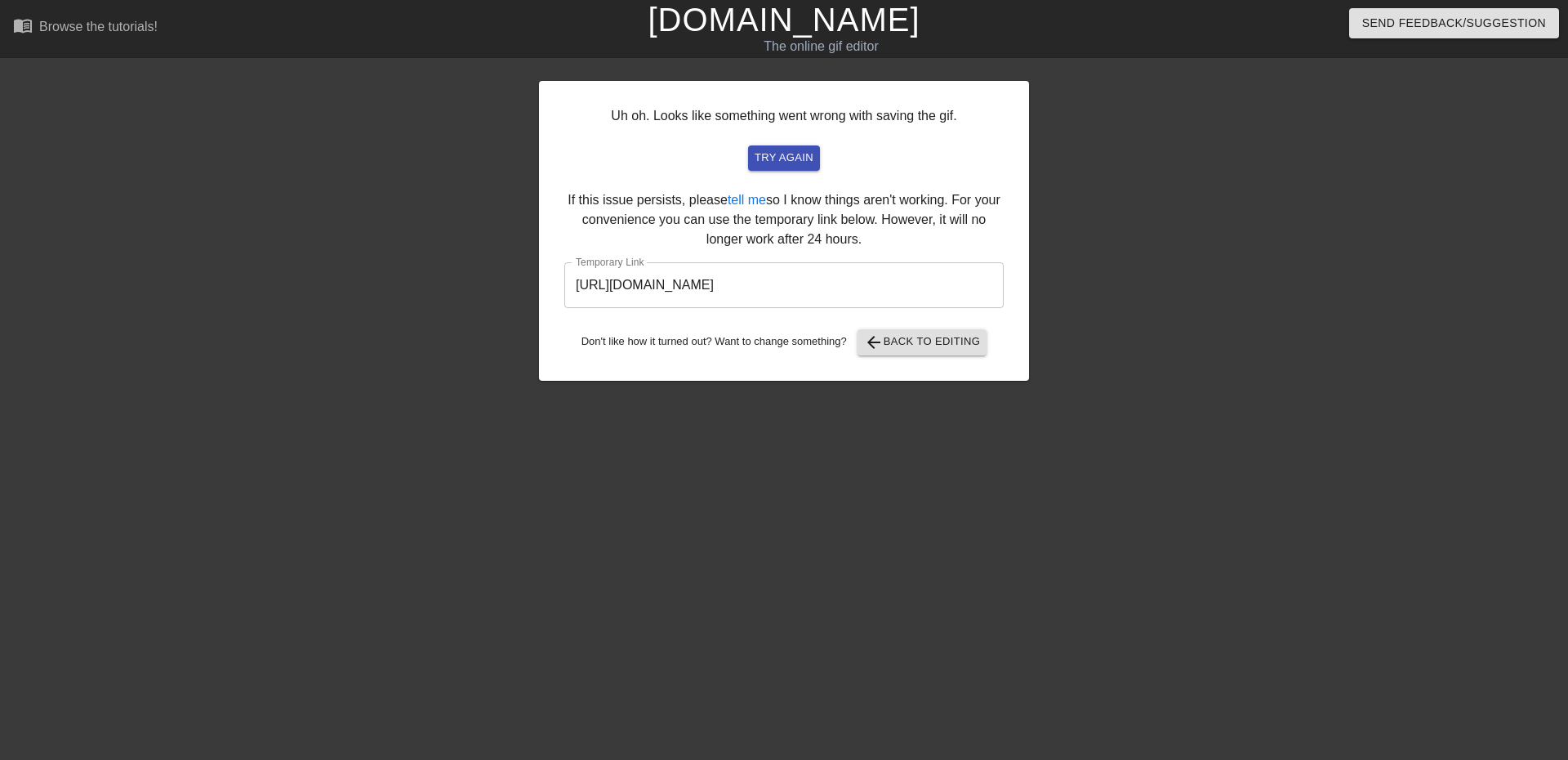
click at [824, 289] on input "[URL][DOMAIN_NAME]" at bounding box center [784, 286] width 440 height 46
